Goal: Transaction & Acquisition: Purchase product/service

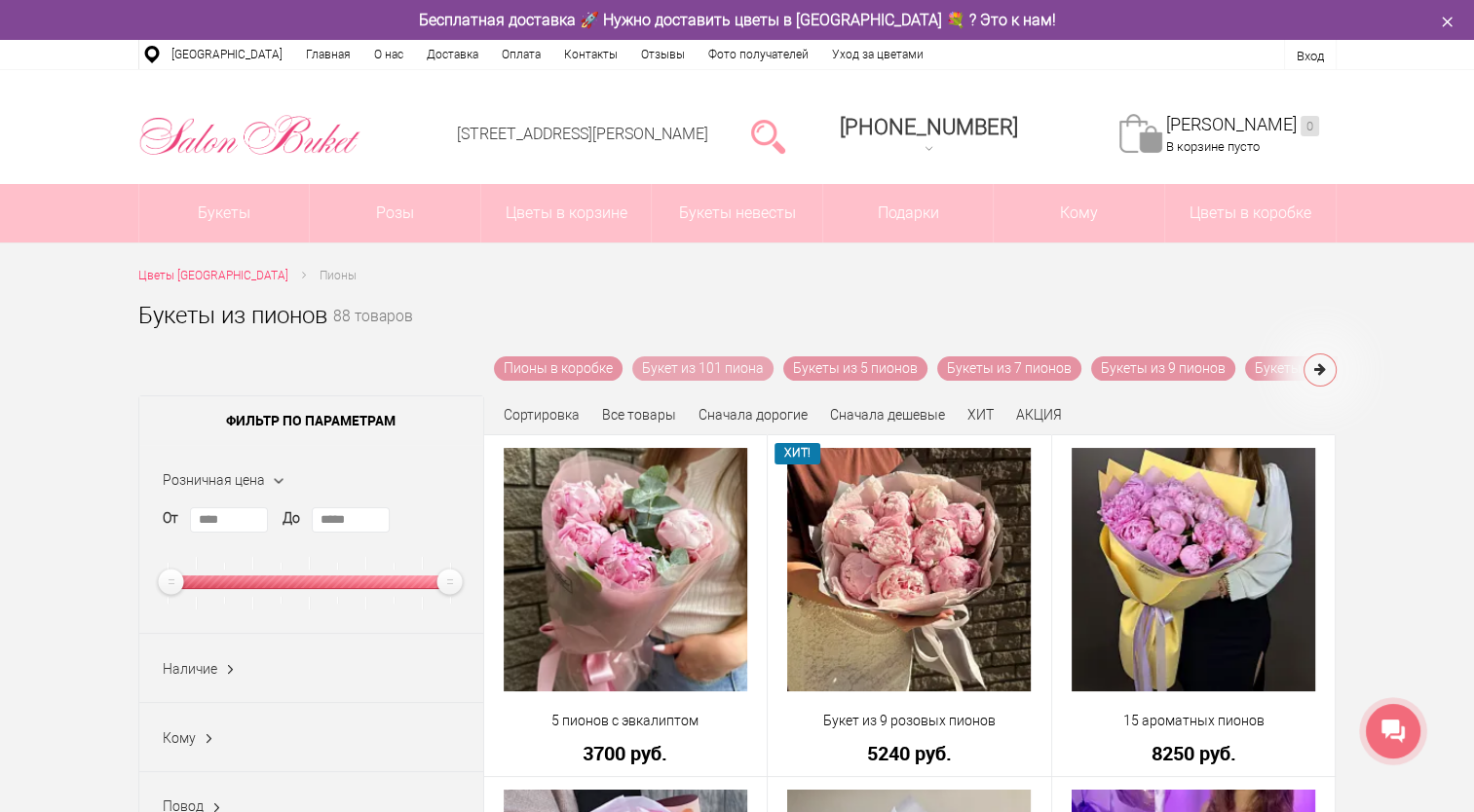
click at [727, 369] on link "Букет из 101 пиона" at bounding box center [703, 369] width 141 height 24
click at [1319, 373] on icon at bounding box center [1320, 370] width 12 height 14
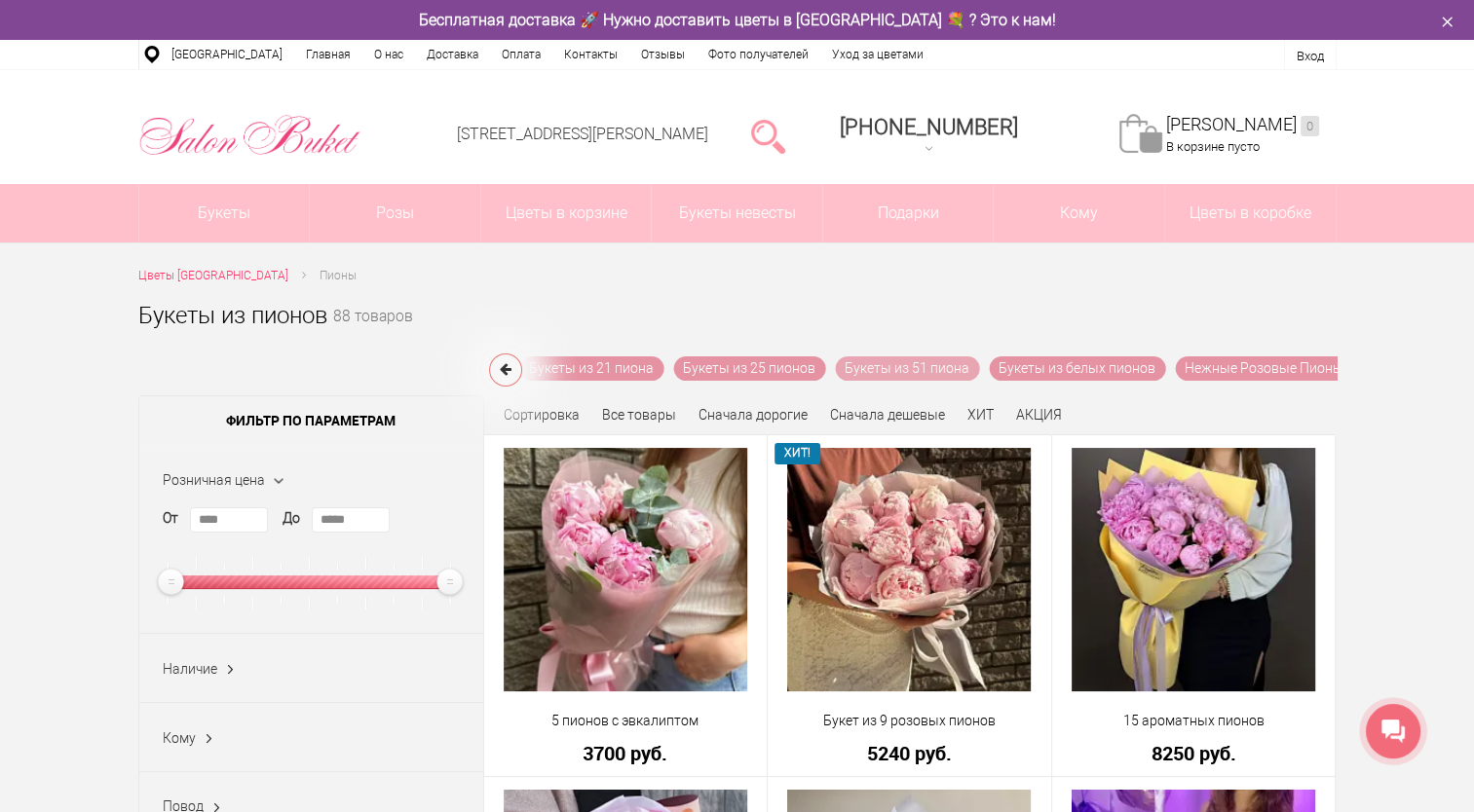
click at [912, 362] on link "Букеты из 51 пиона" at bounding box center [907, 369] width 144 height 24
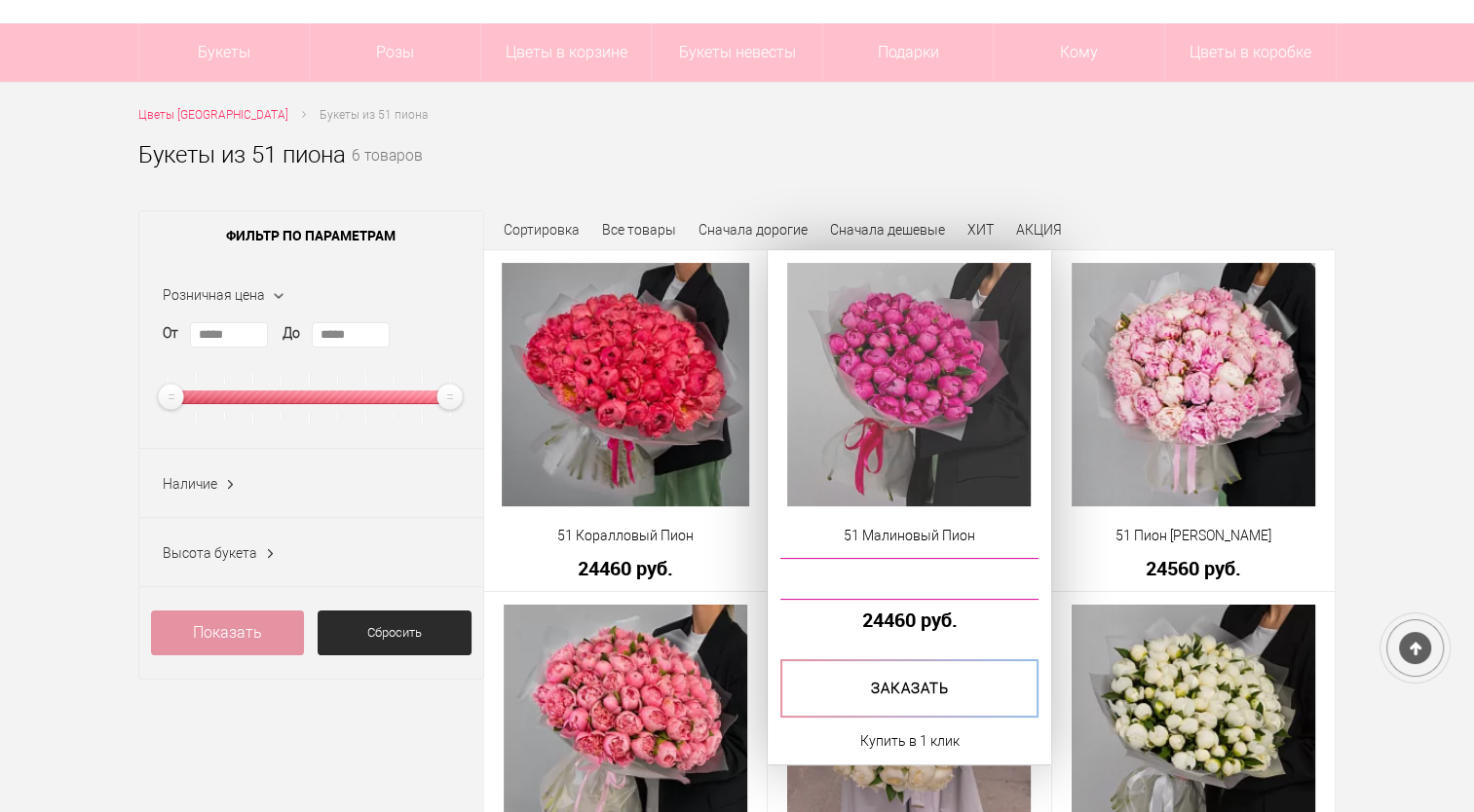
scroll to position [195, 0]
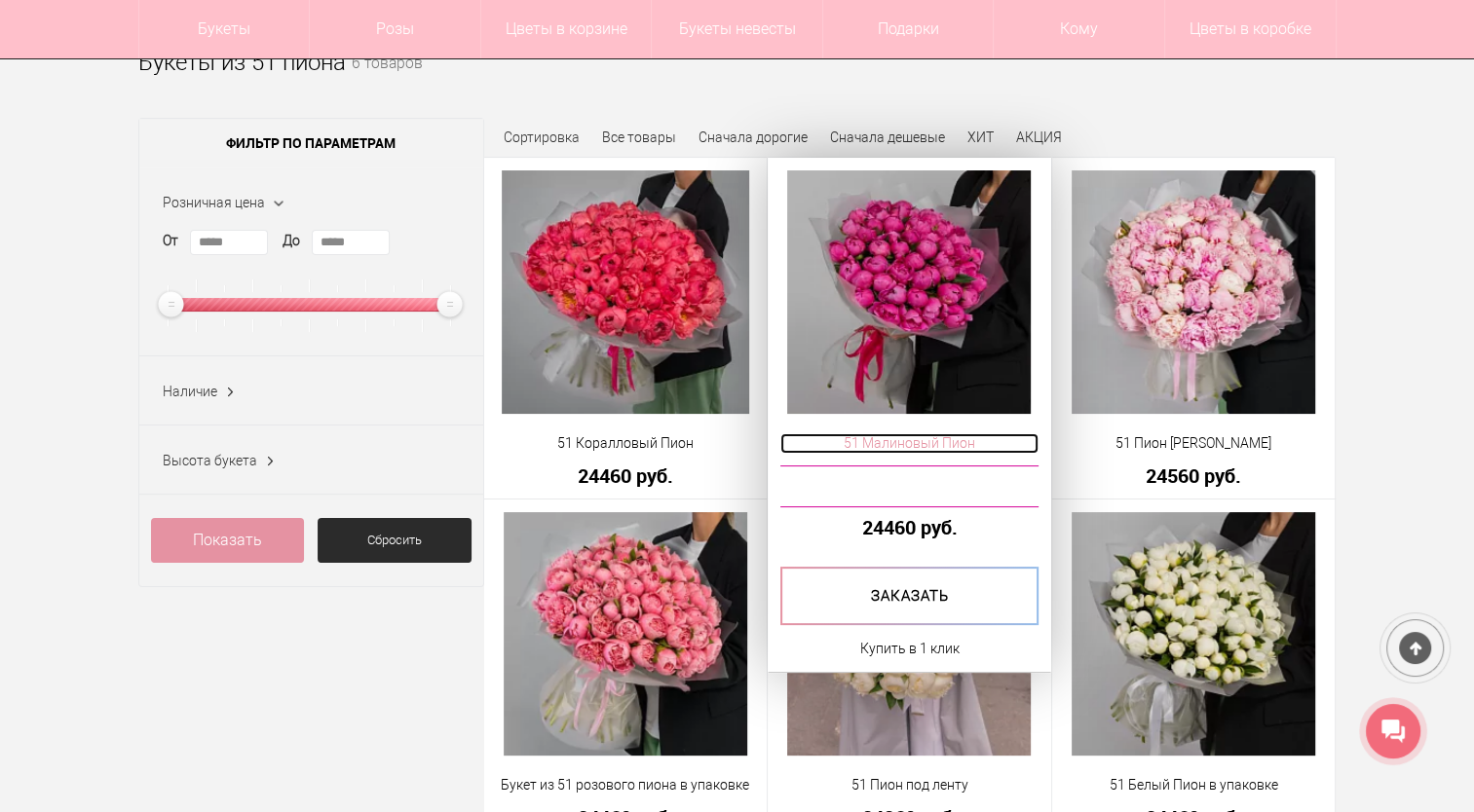
click at [933, 440] on span "51 Малиновый Пион" at bounding box center [909, 443] width 258 height 20
